Goal: Information Seeking & Learning: Learn about a topic

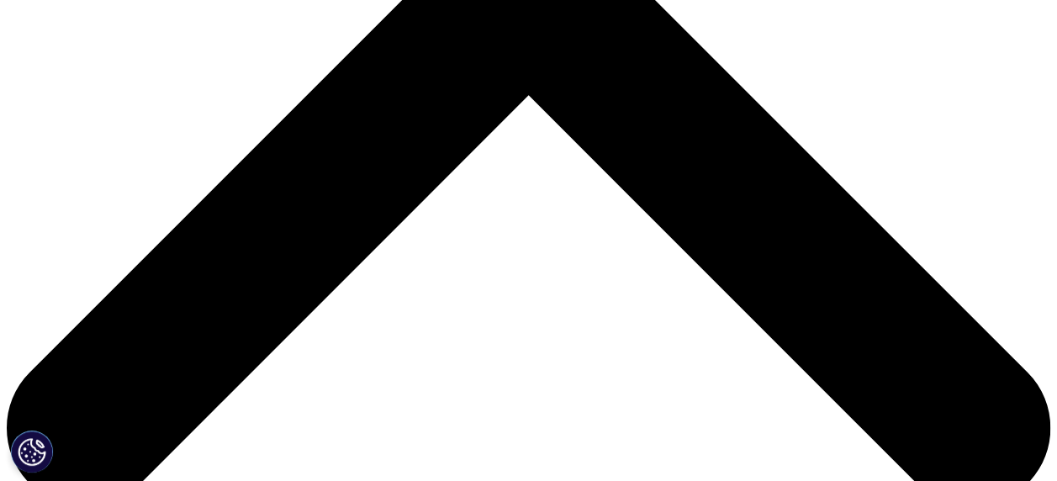
scroll to position [589, 0]
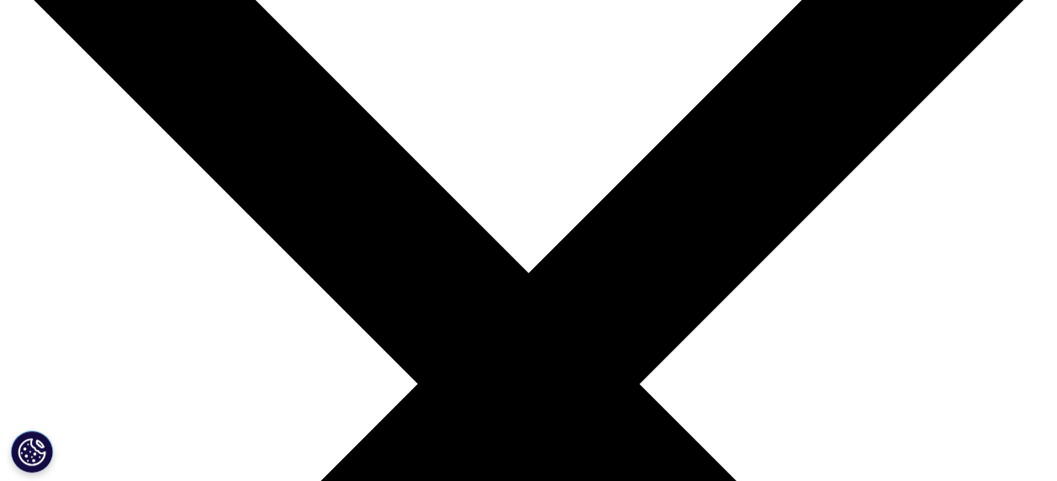
scroll to position [168, 0]
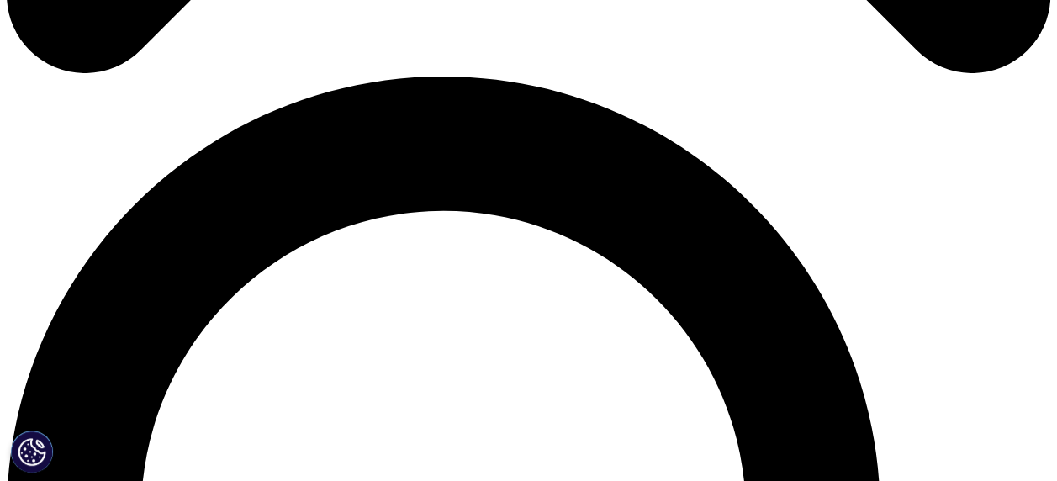
scroll to position [1009, 0]
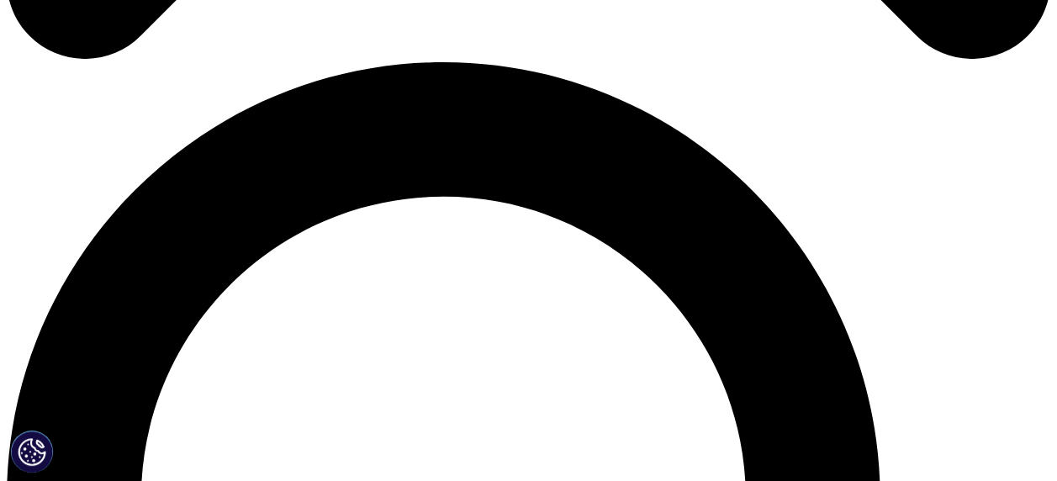
drag, startPoint x: 461, startPoint y: 279, endPoint x: 891, endPoint y: 294, distance: 430.8
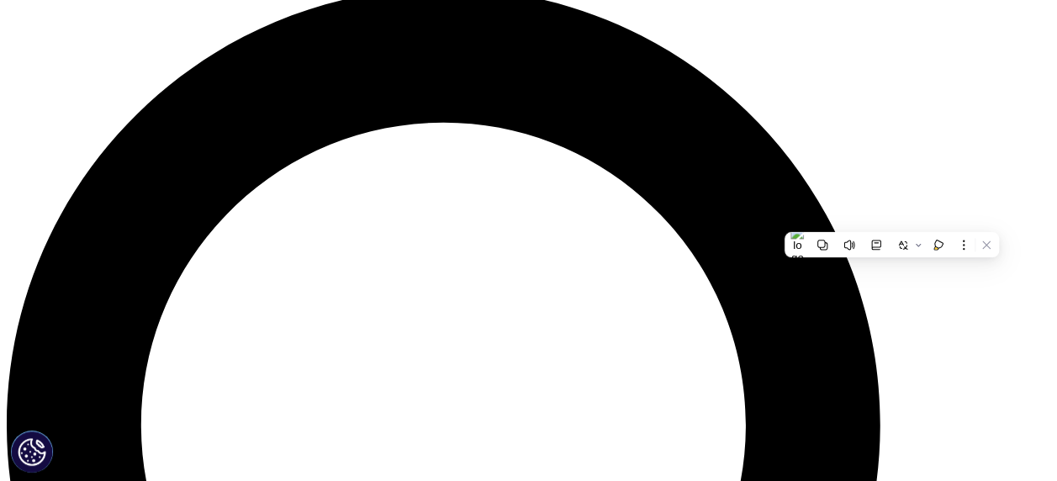
scroll to position [1177, 0]
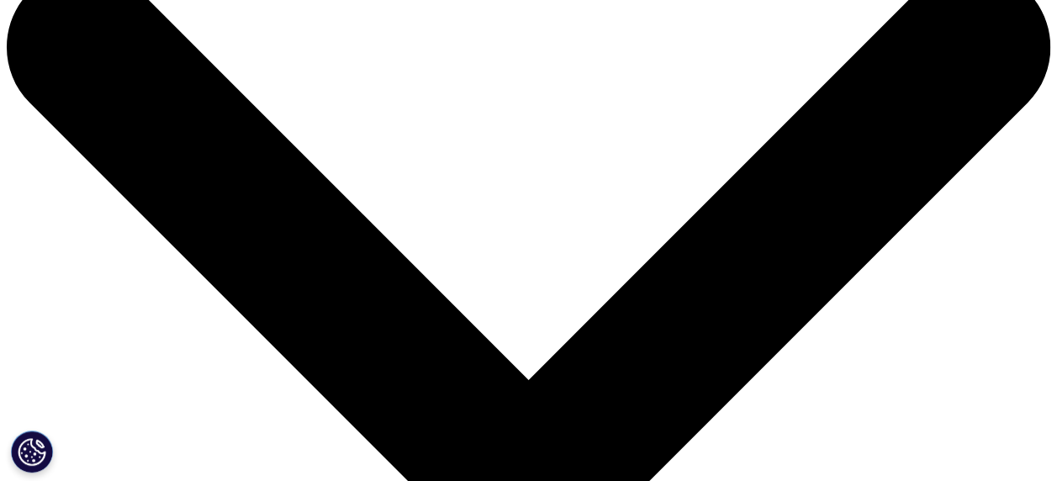
scroll to position [252, 0]
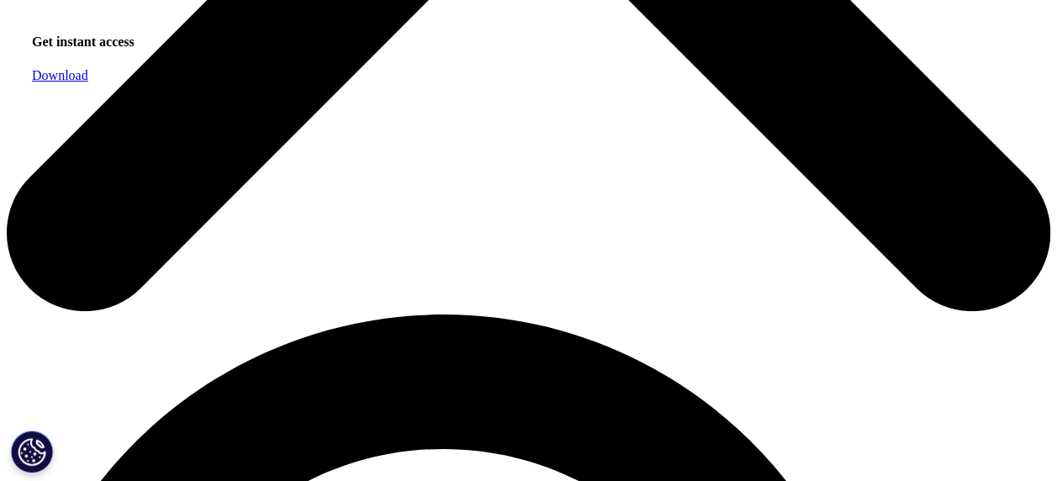
scroll to position [1093, 0]
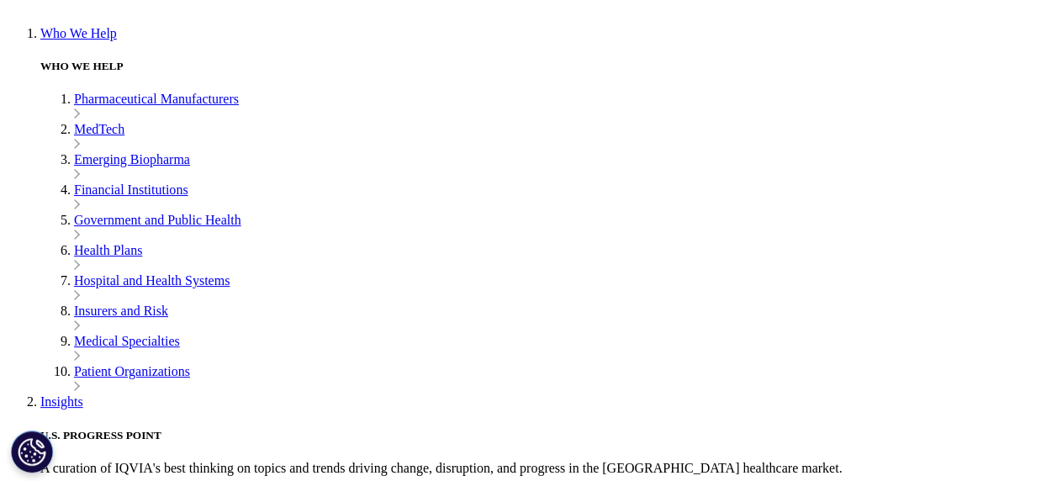
scroll to position [505, 0]
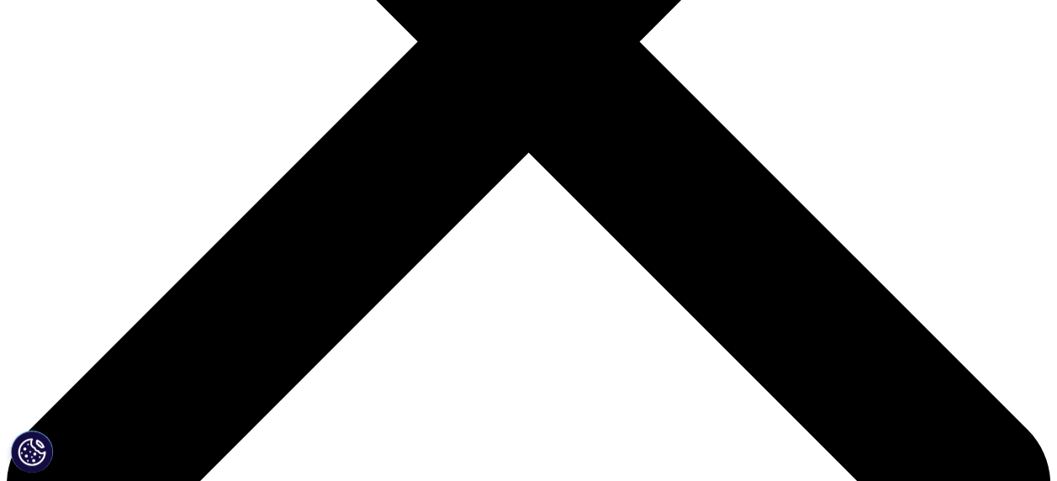
drag, startPoint x: 618, startPoint y: 204, endPoint x: 994, endPoint y: 272, distance: 382.2
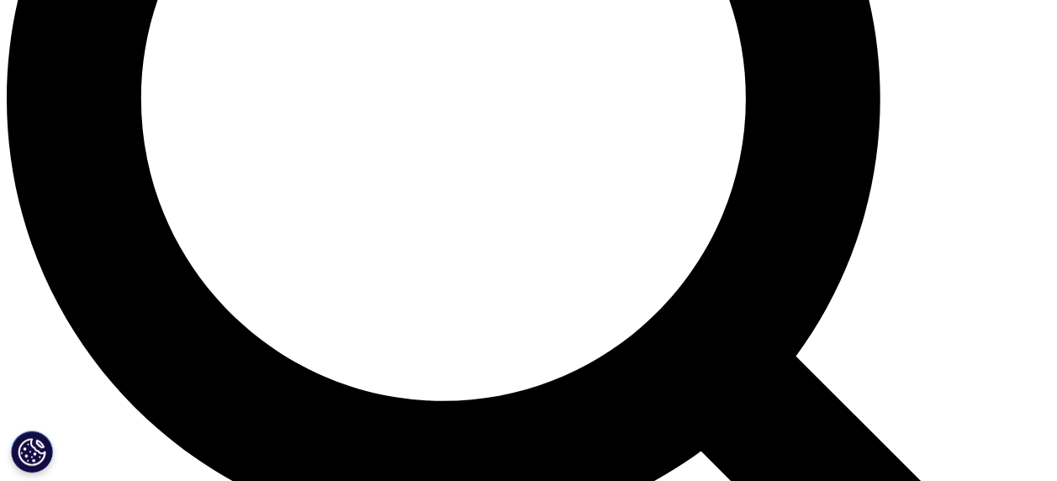
scroll to position [1514, 0]
